Goal: Find specific page/section: Find specific page/section

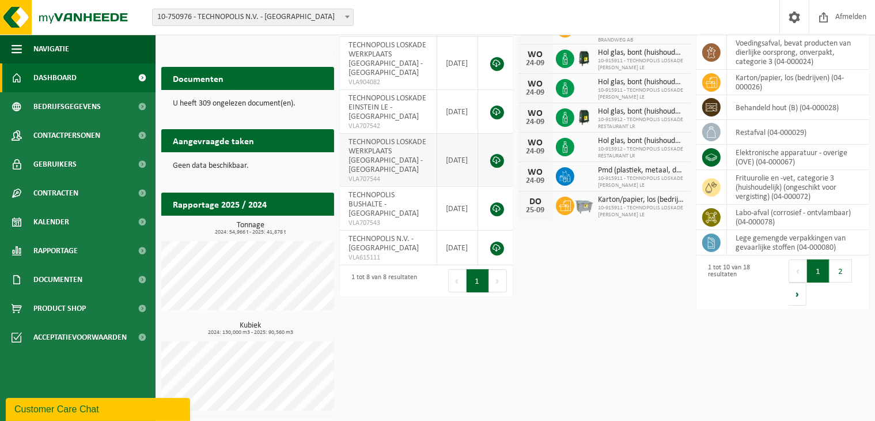
scroll to position [170, 0]
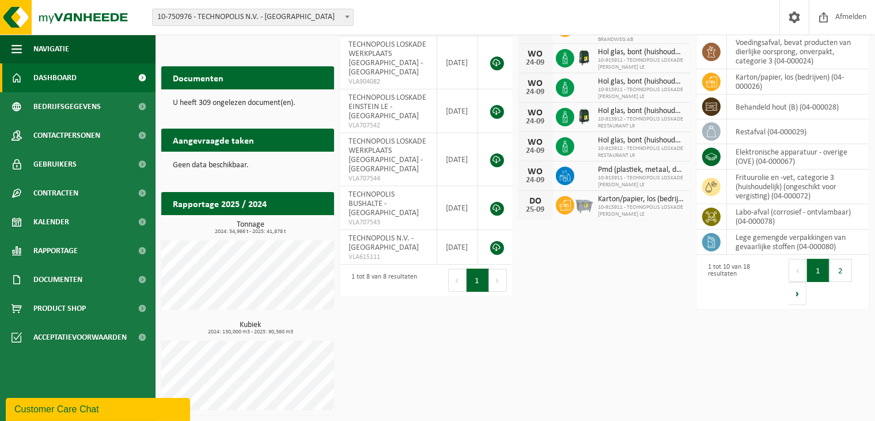
click at [219, 76] on h2 "Documenten" at bounding box center [198, 77] width 74 height 22
click at [77, 280] on span "Documenten" at bounding box center [57, 279] width 49 height 29
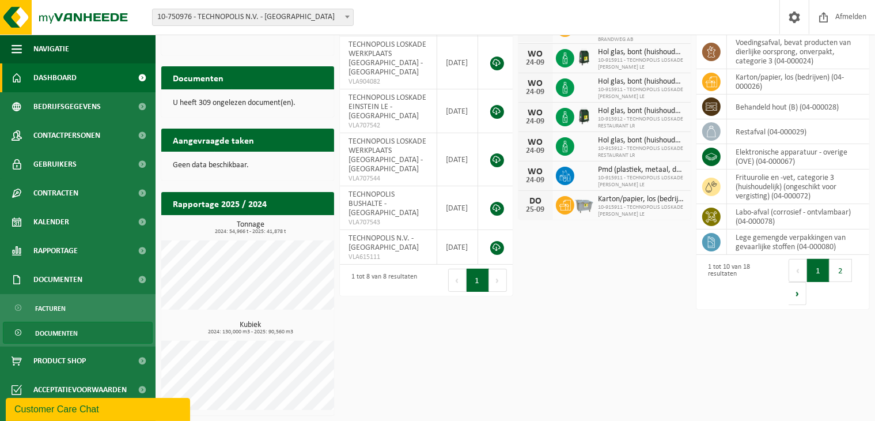
click at [69, 328] on span "Documenten" at bounding box center [56, 333] width 43 height 22
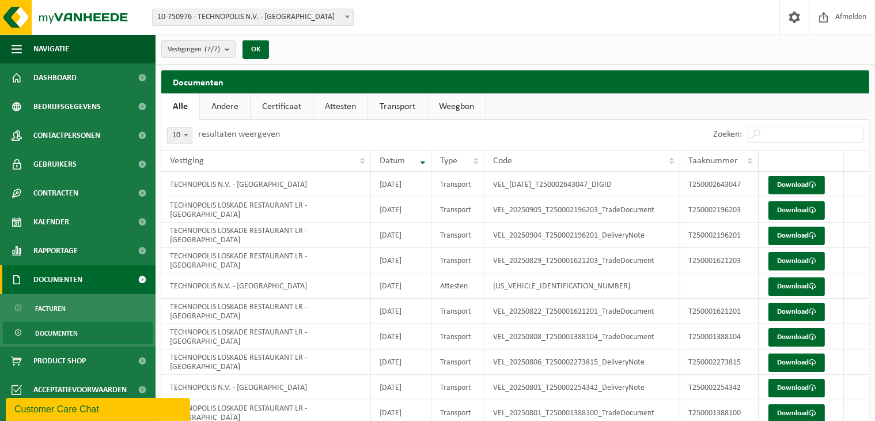
click at [71, 281] on span "Documenten" at bounding box center [57, 279] width 49 height 29
